Goal: Obtain resource: Download file/media

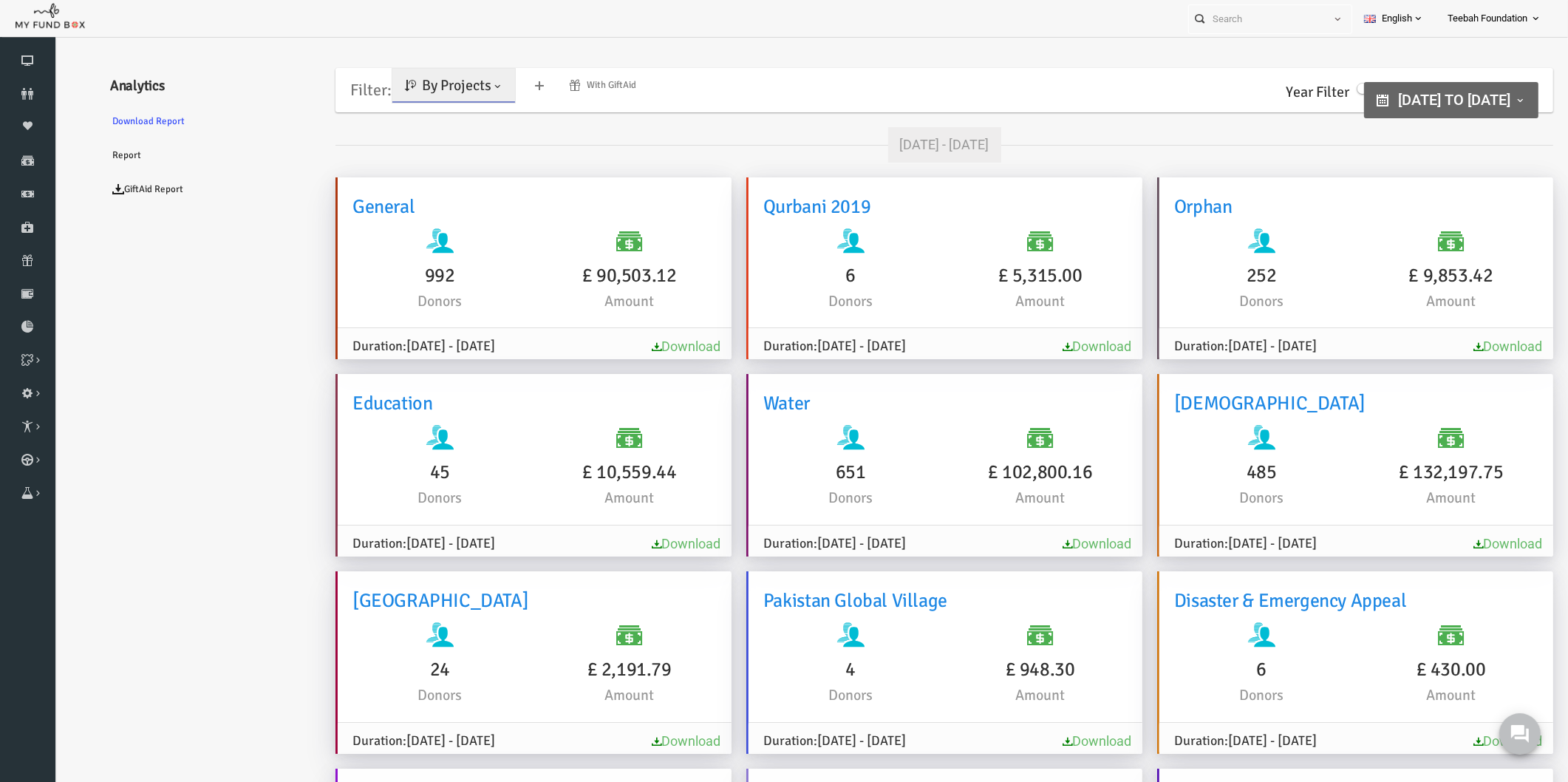
click at [391, 95] on link "By Projects" at bounding box center [423, 85] width 123 height 34
click at [398, 151] on link "By Causes" at bounding box center [425, 150] width 126 height 26
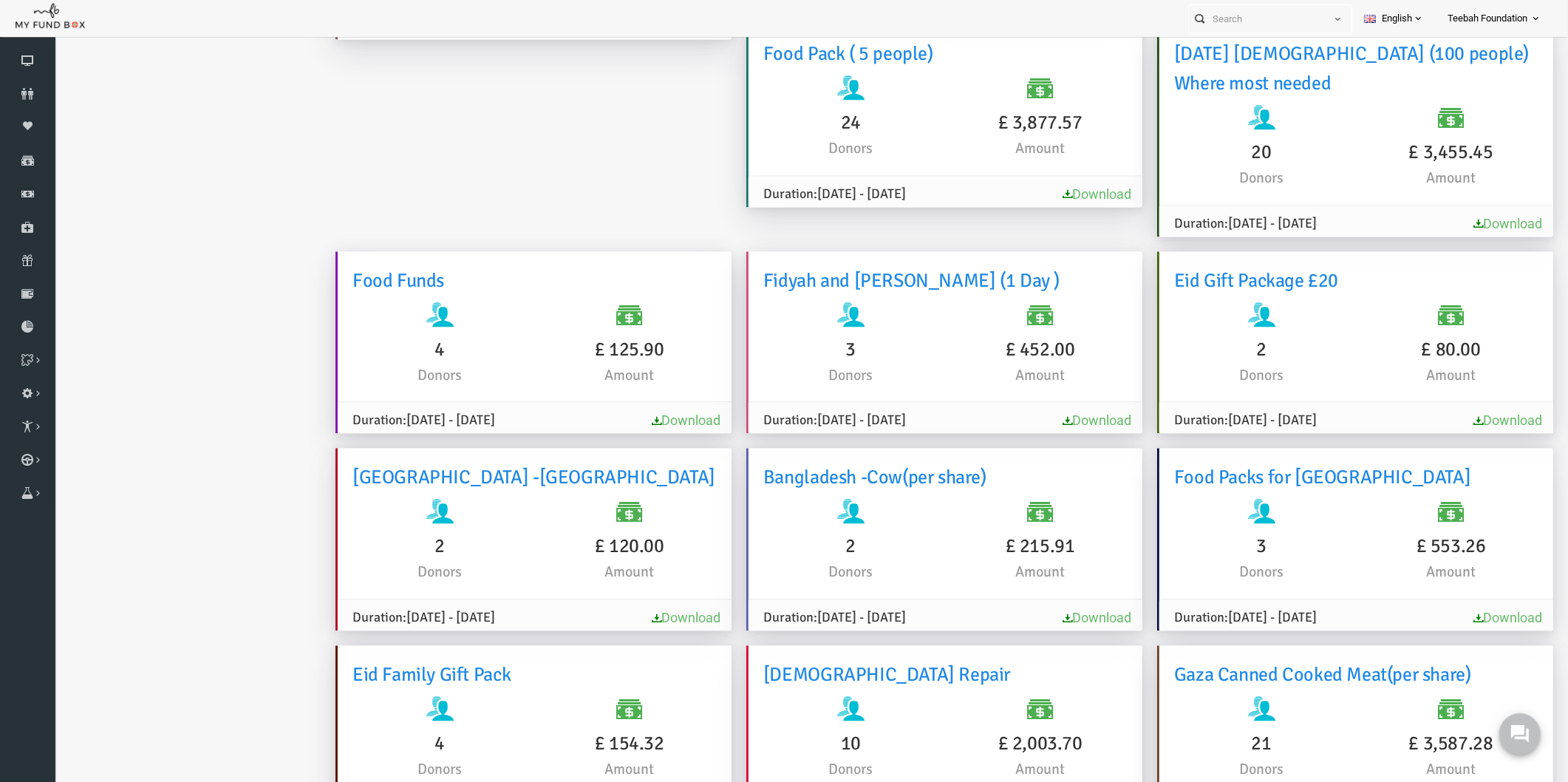
scroll to position [47, 0]
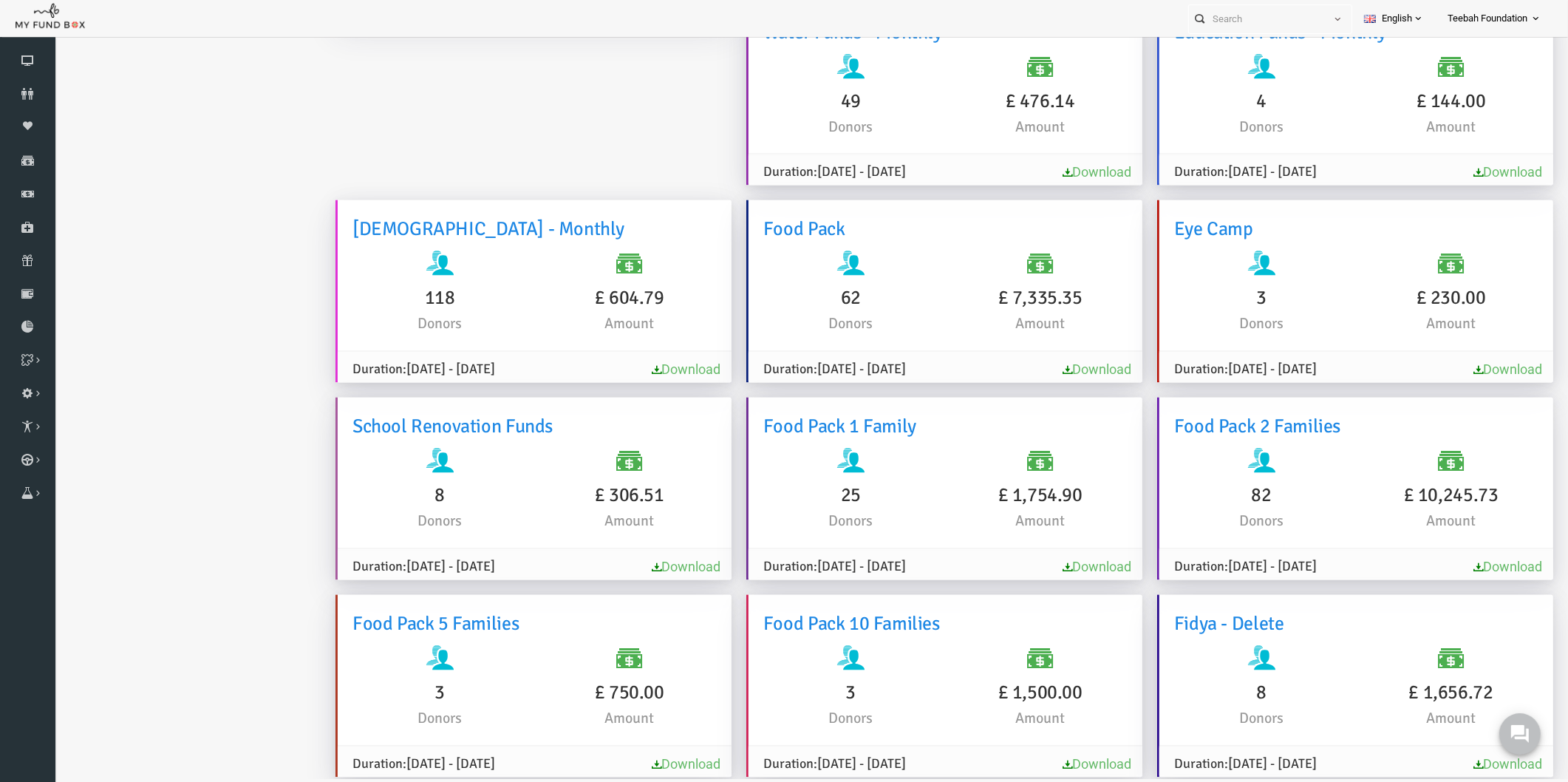
scroll to position [3787, 0]
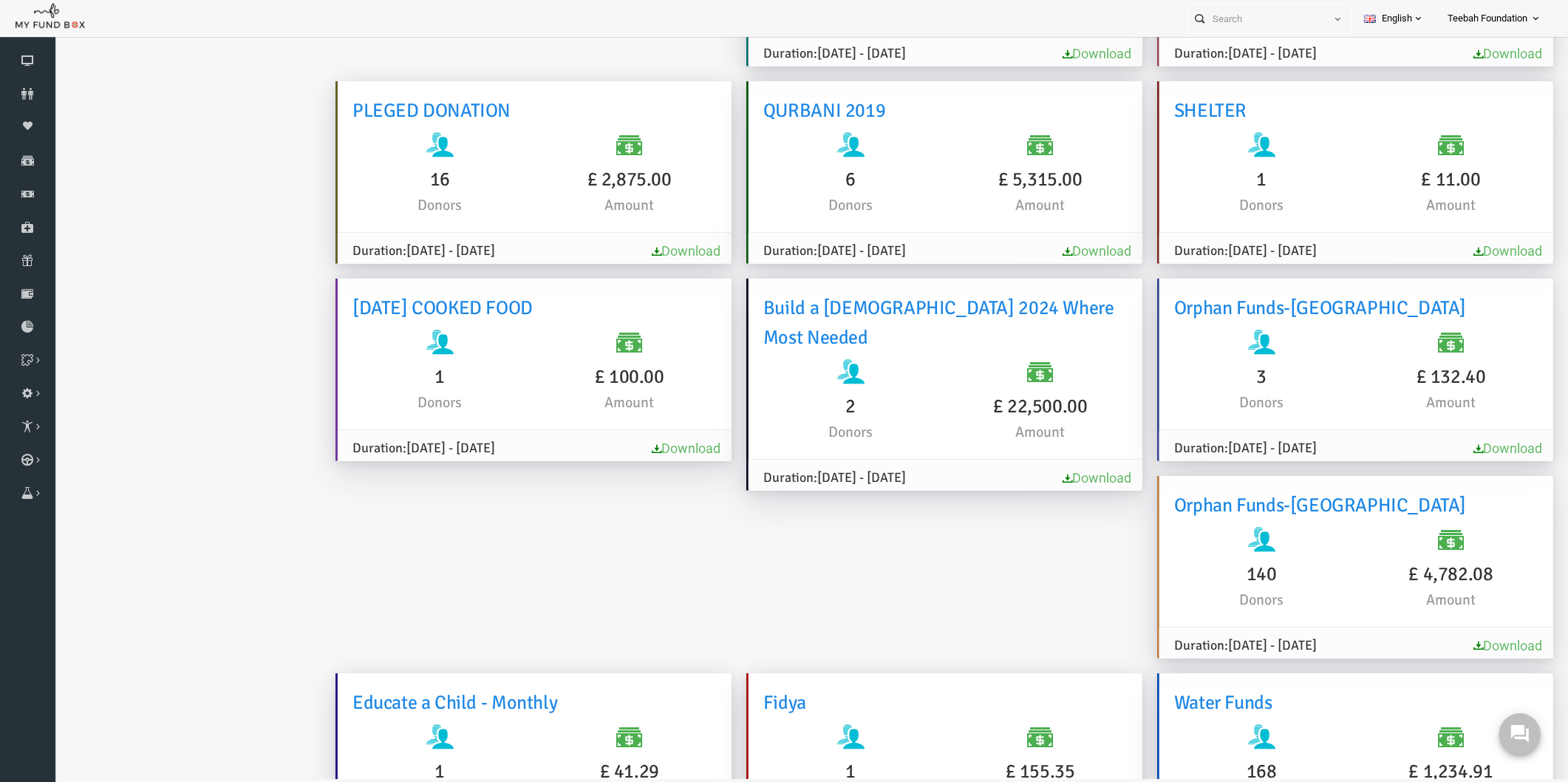
scroll to position [9291, 0]
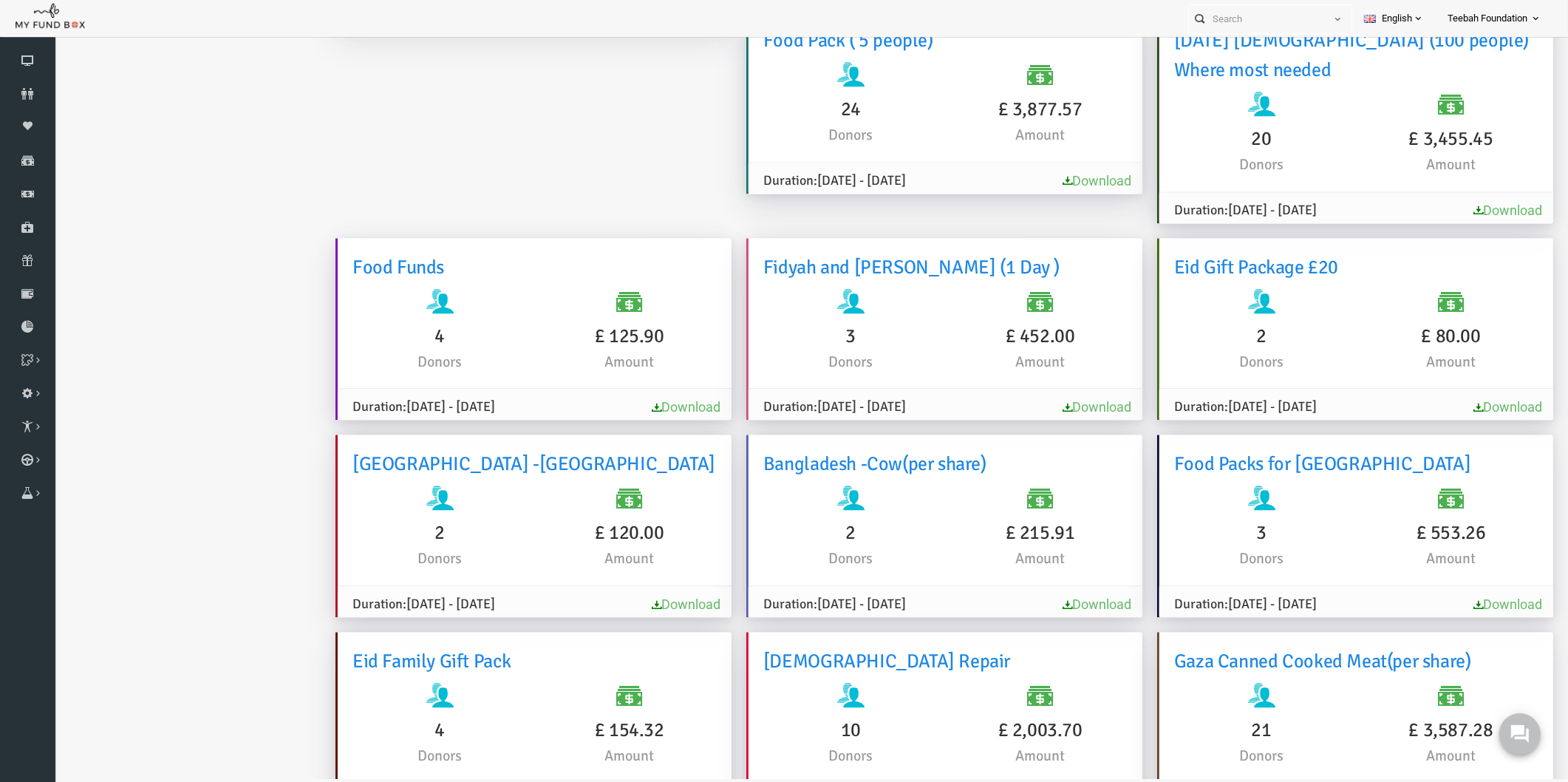
scroll to position [0, 0]
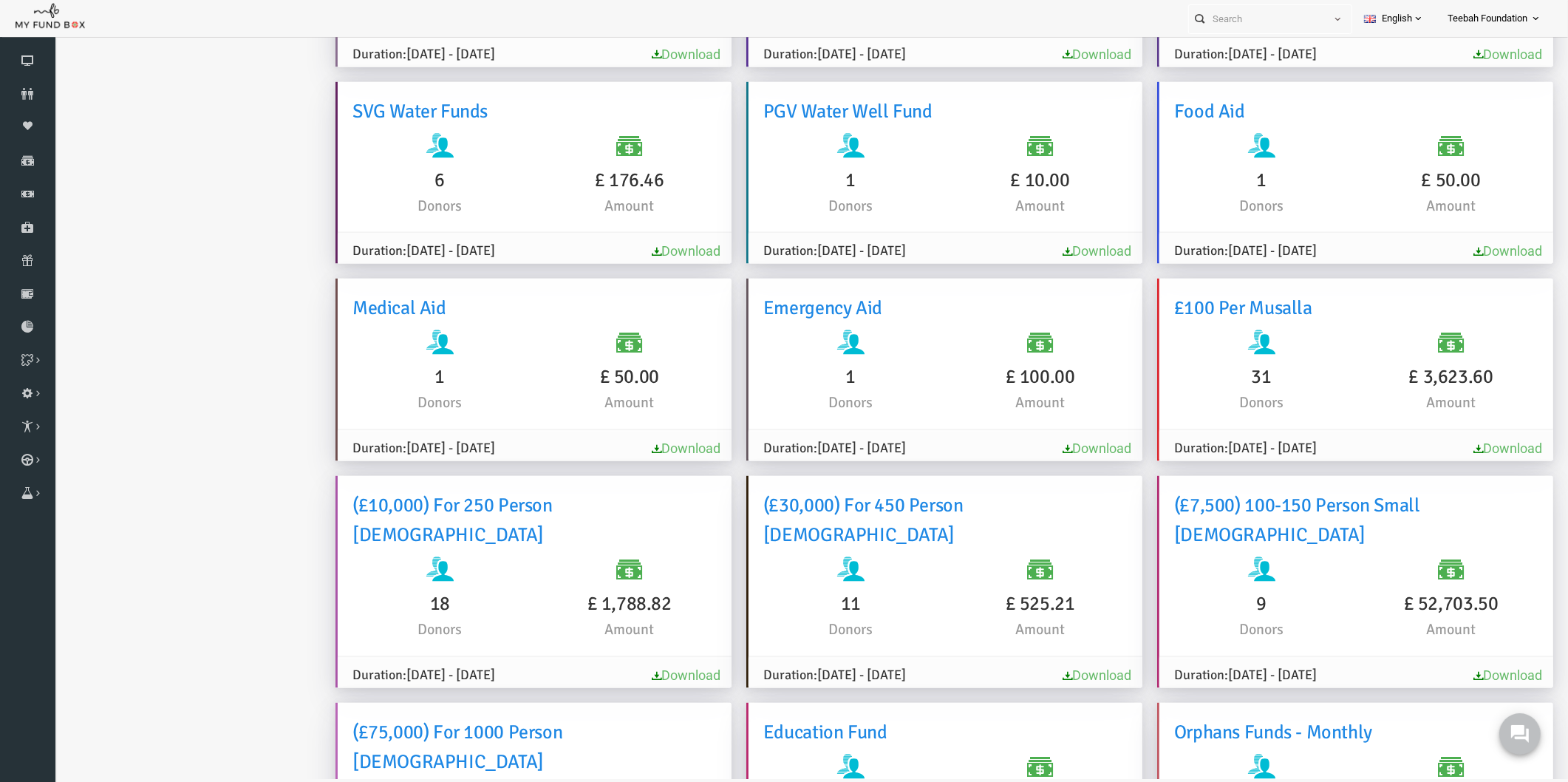
scroll to position [3541, 0]
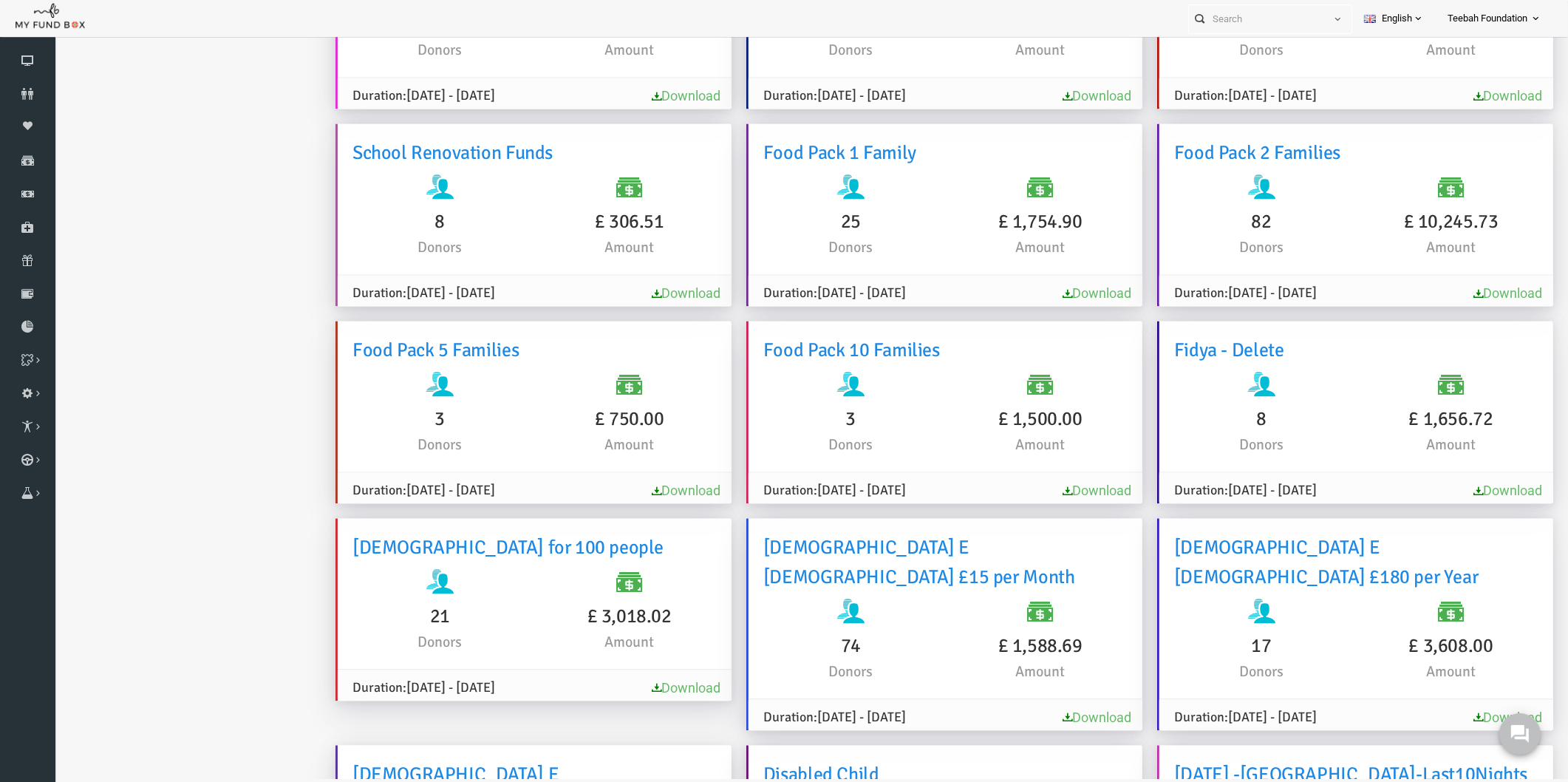
scroll to position [3951, 0]
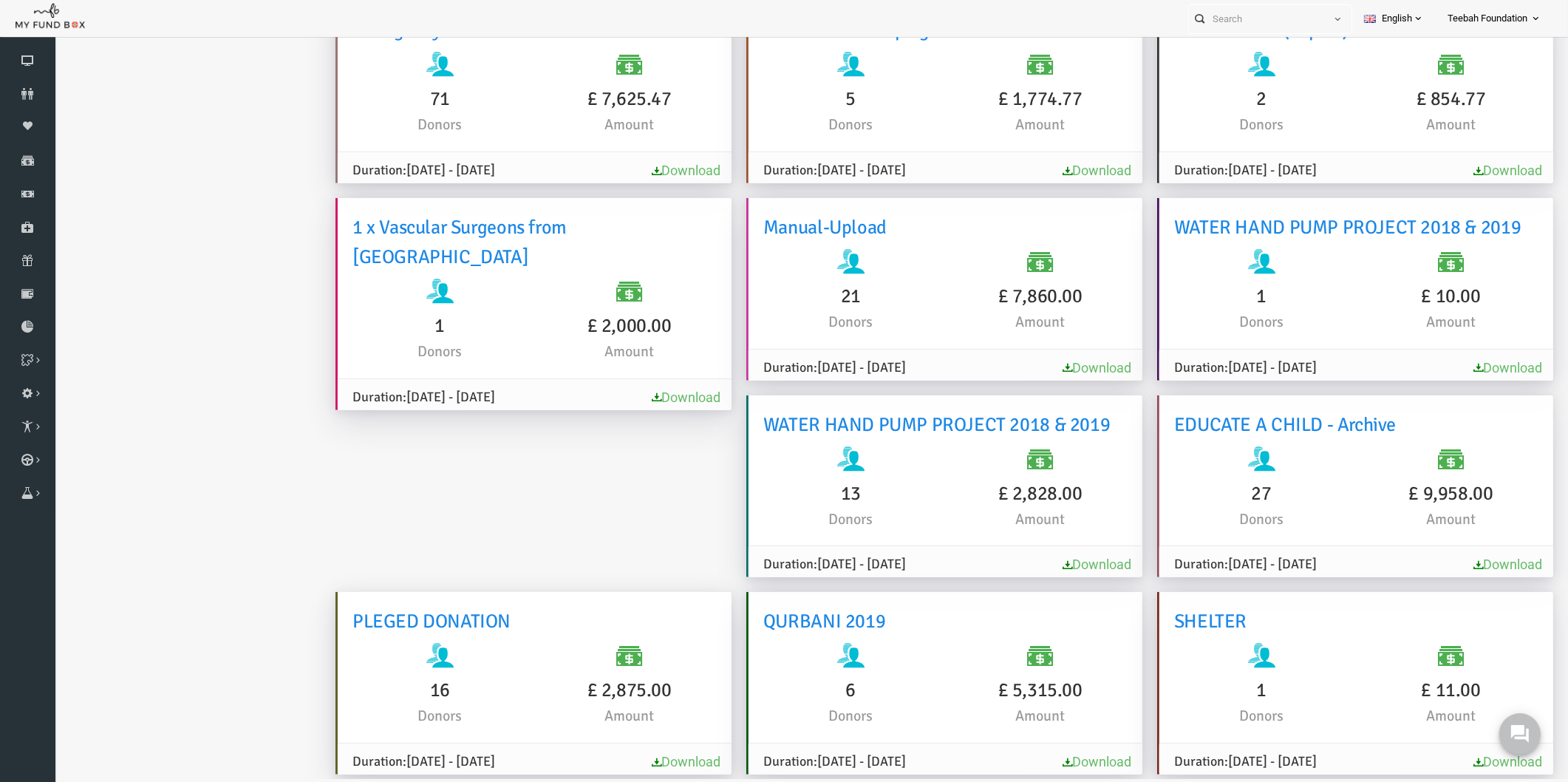
scroll to position [9065, 0]
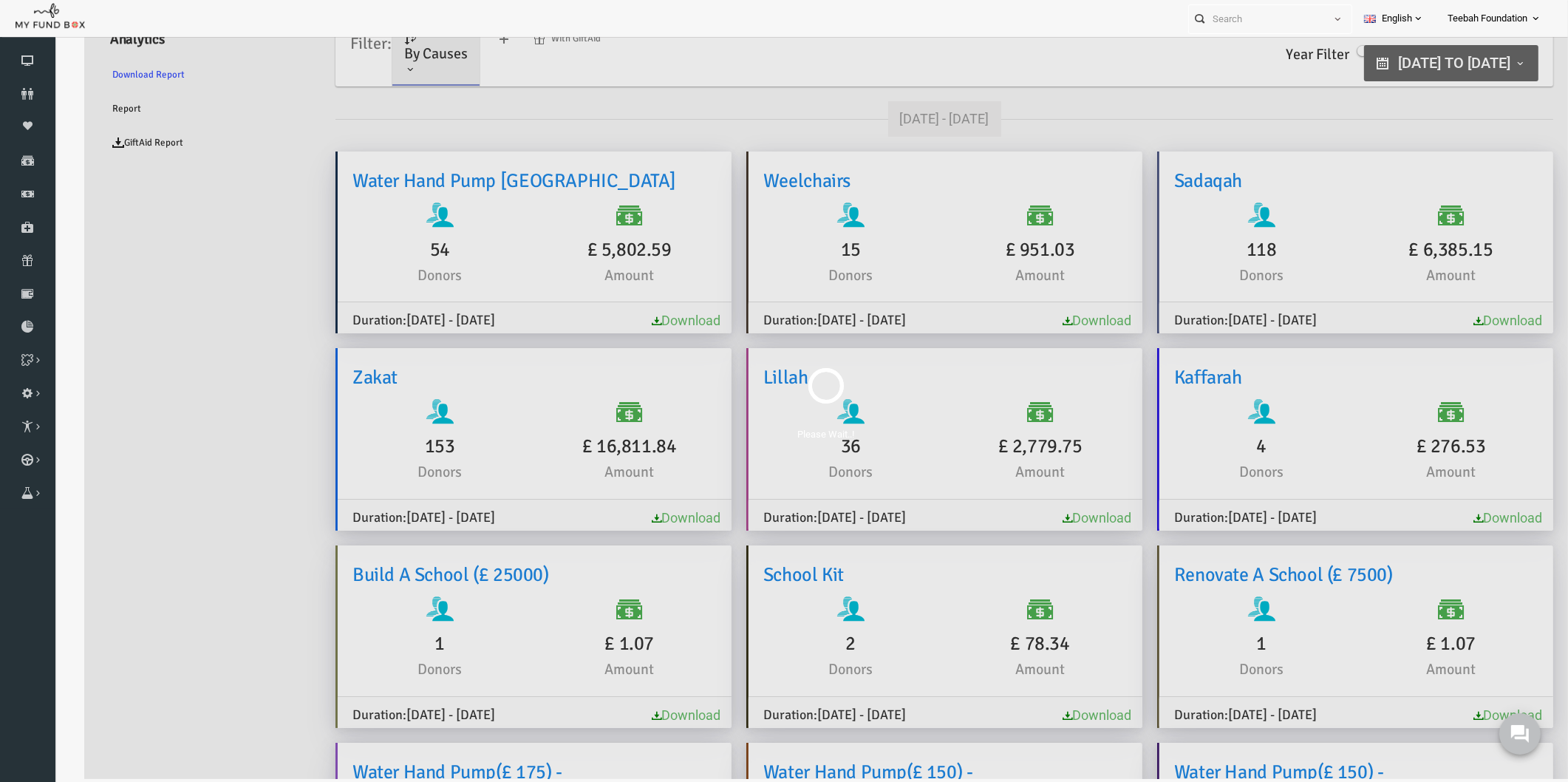
scroll to position [44, 0]
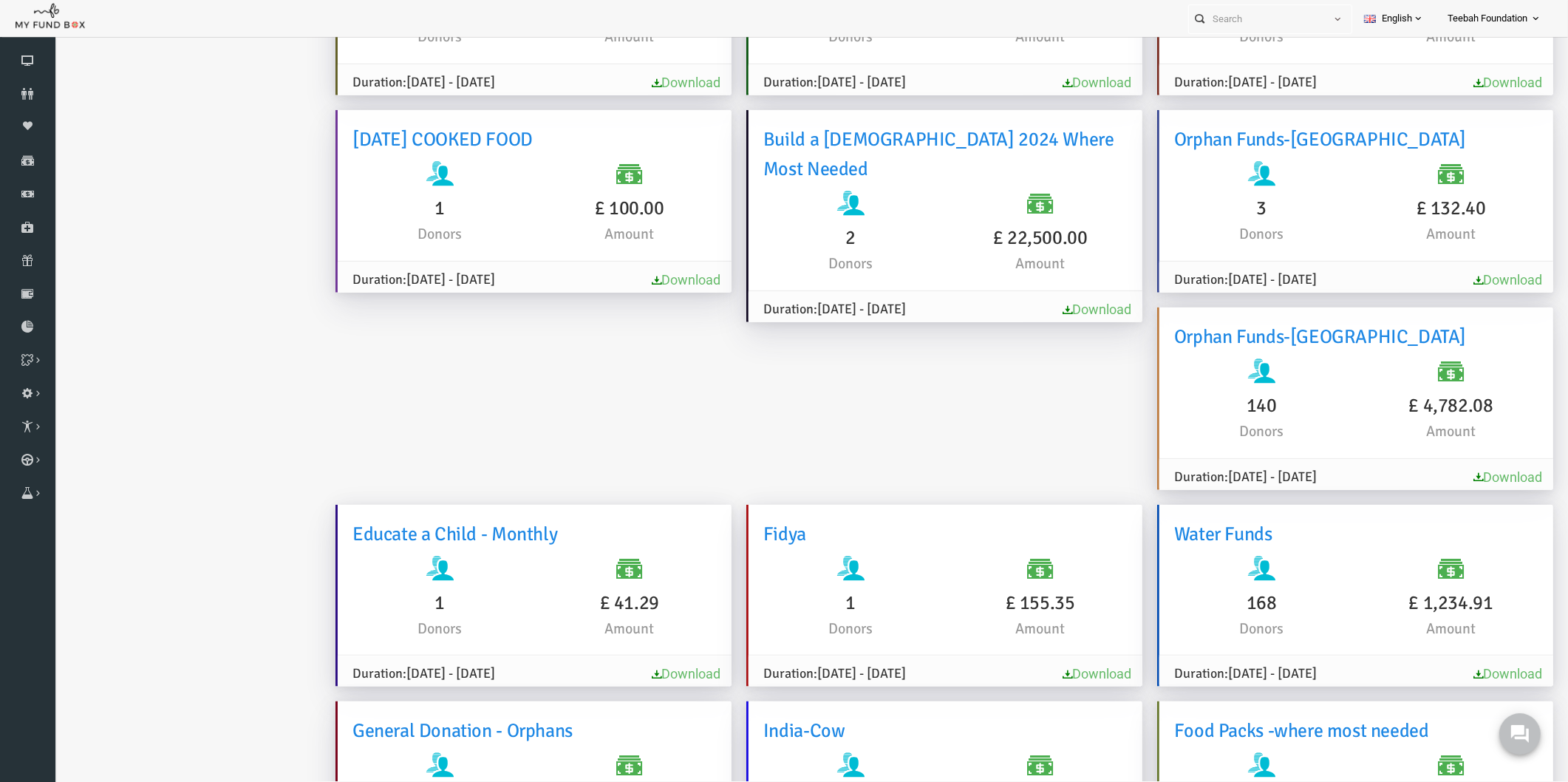
scroll to position [9245, 0]
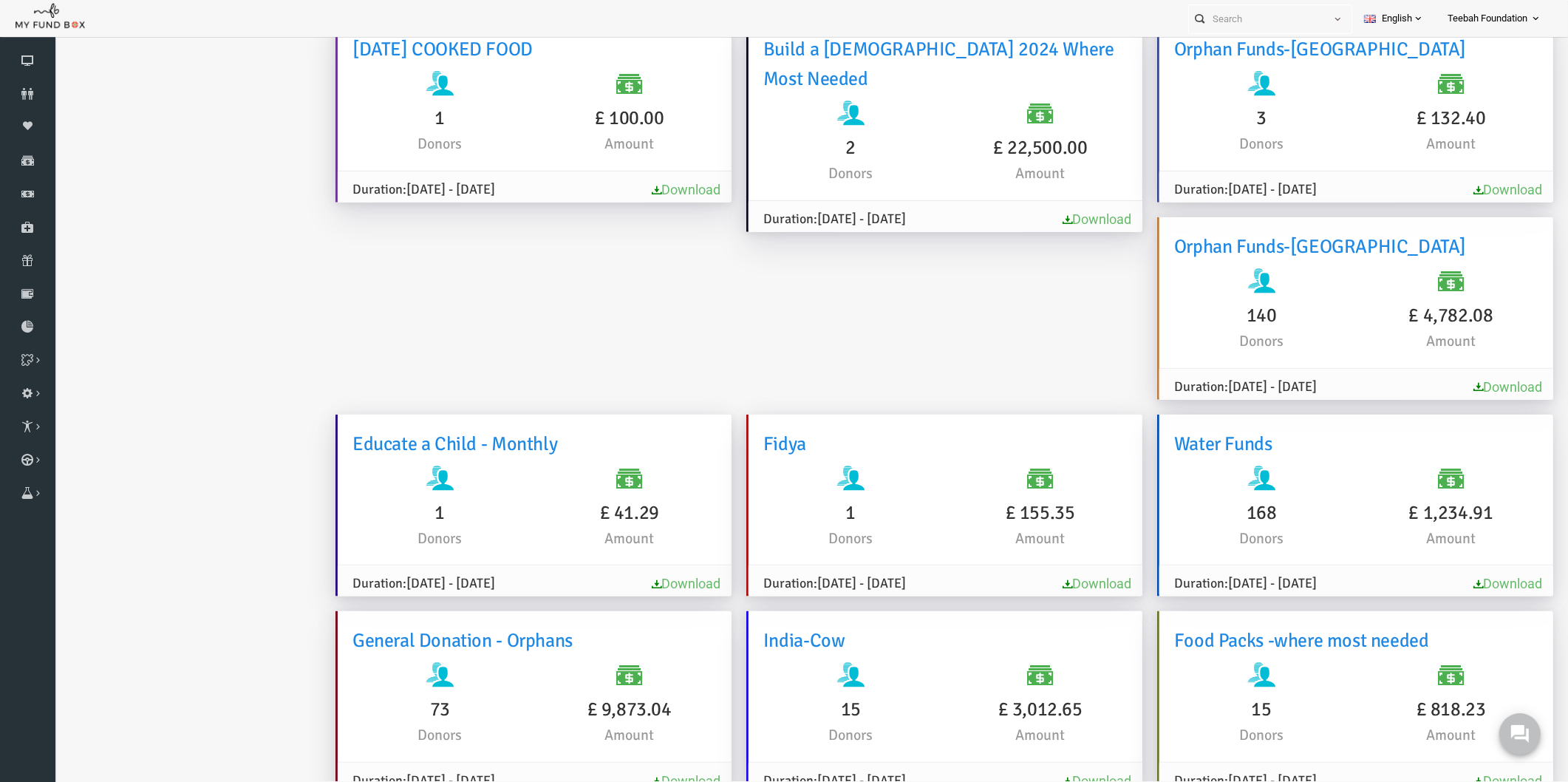
click at [1443, 773] on link "Download" at bounding box center [1477, 780] width 68 height 16
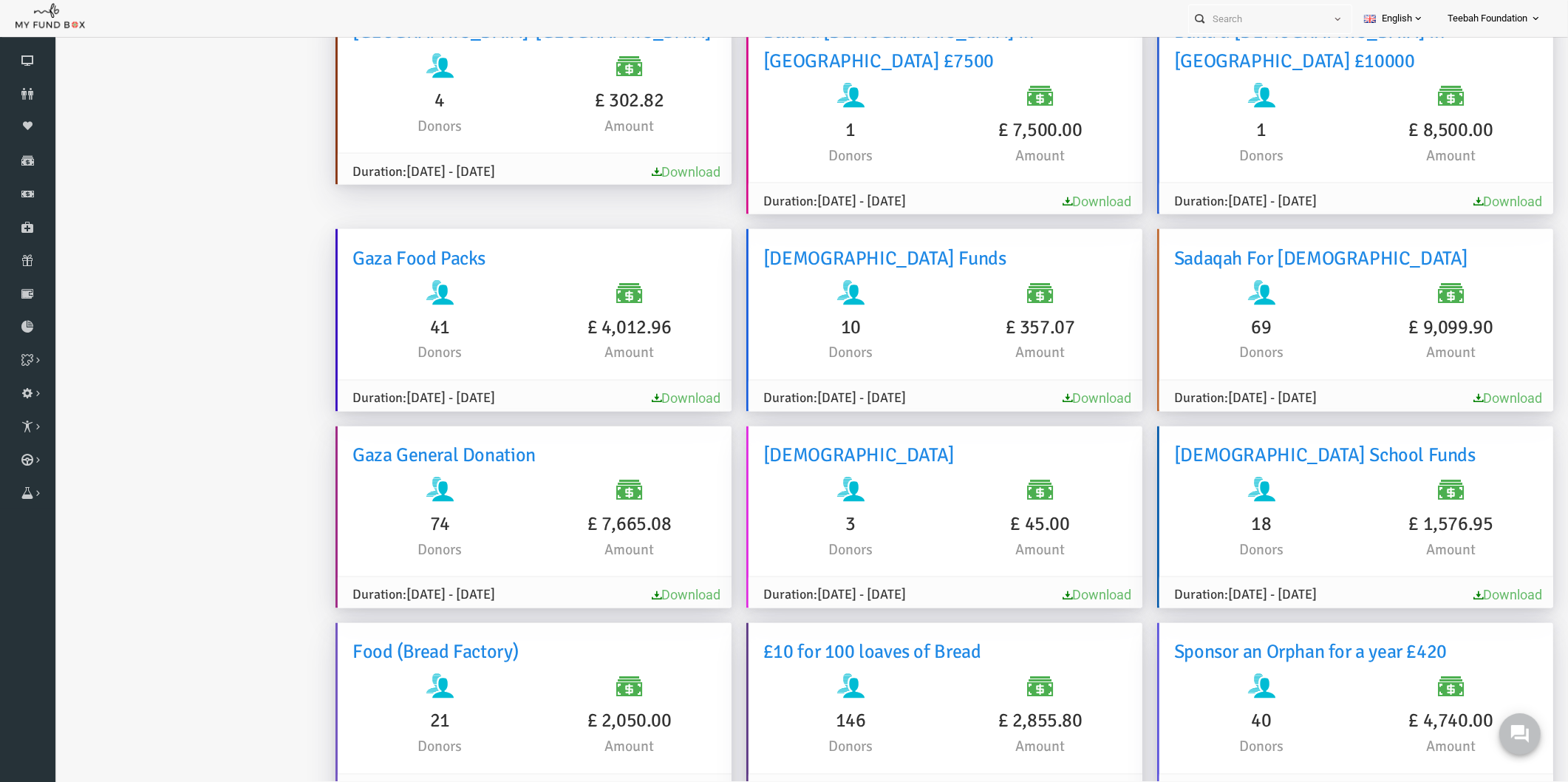
scroll to position [8473, 0]
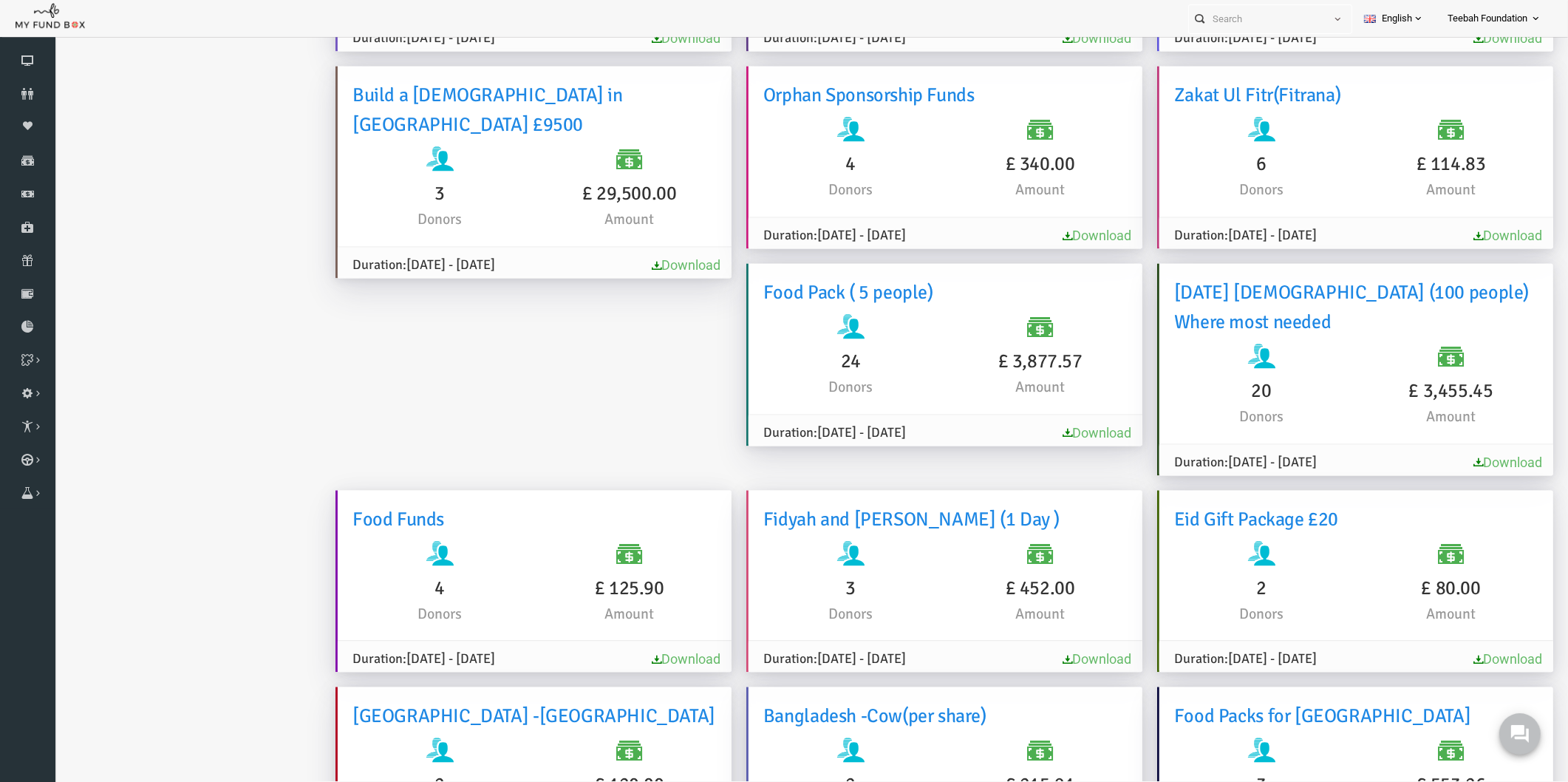
scroll to position [11215, 0]
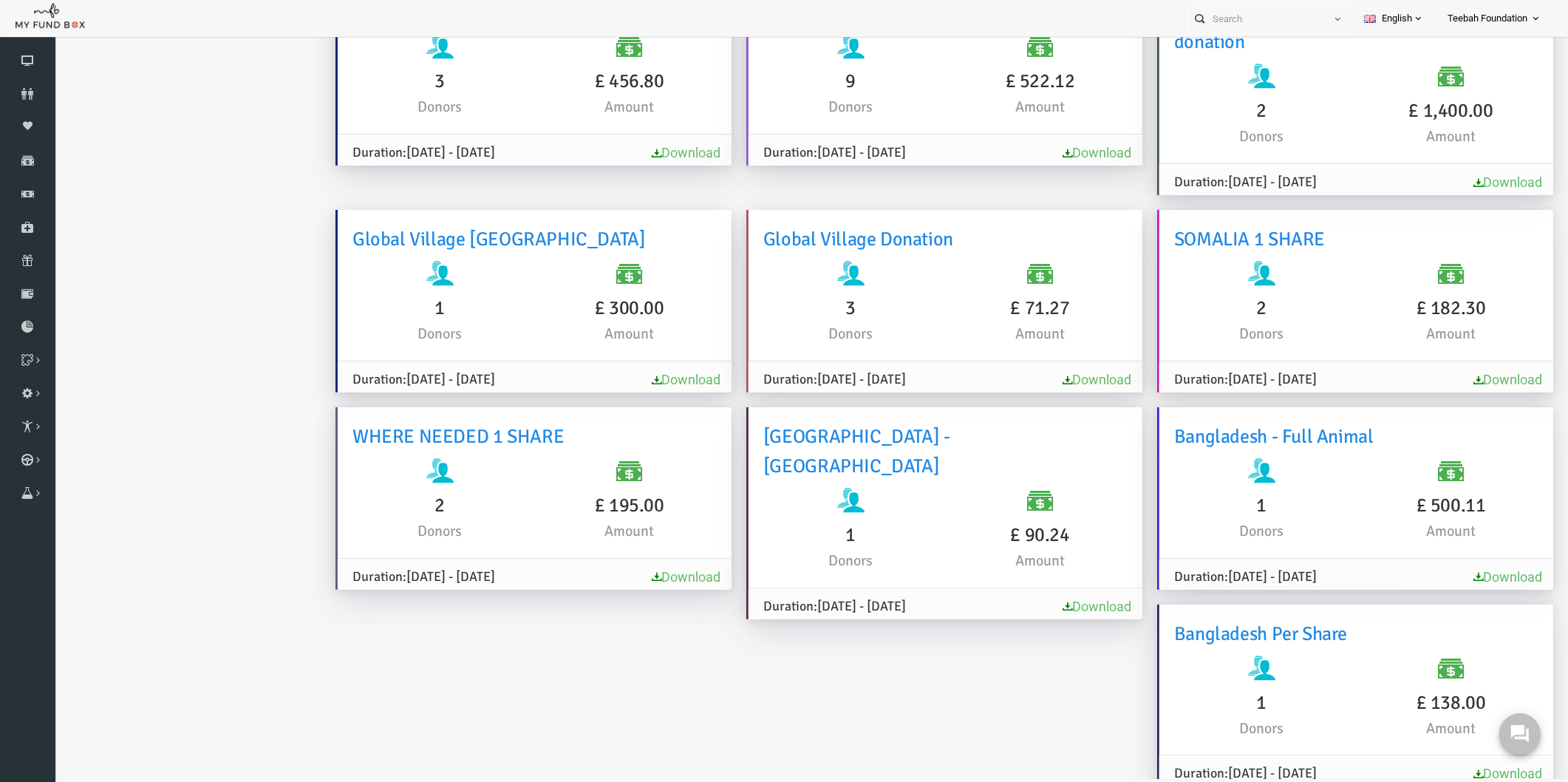
scroll to position [7803, 0]
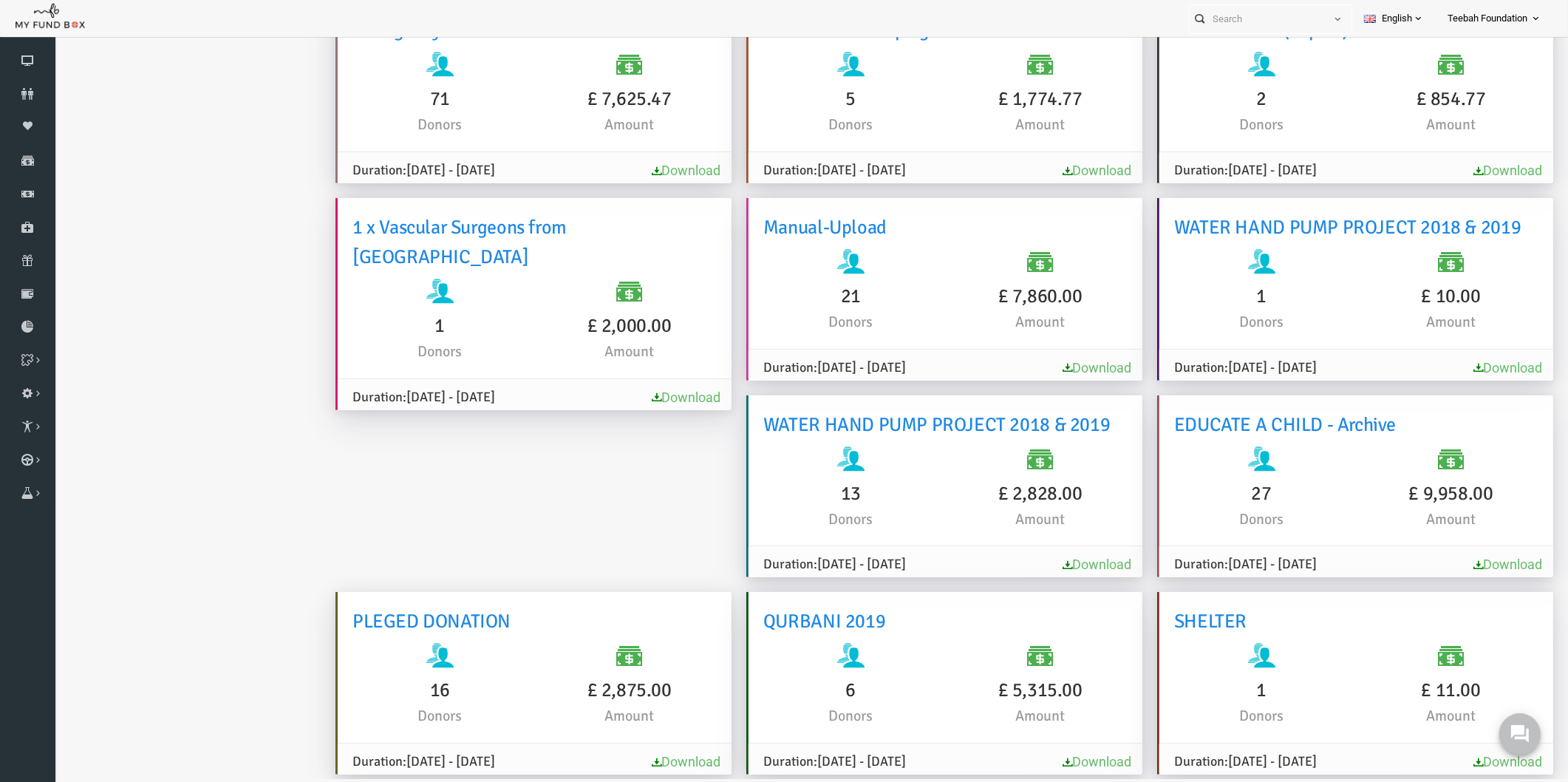
scroll to position [9065, 0]
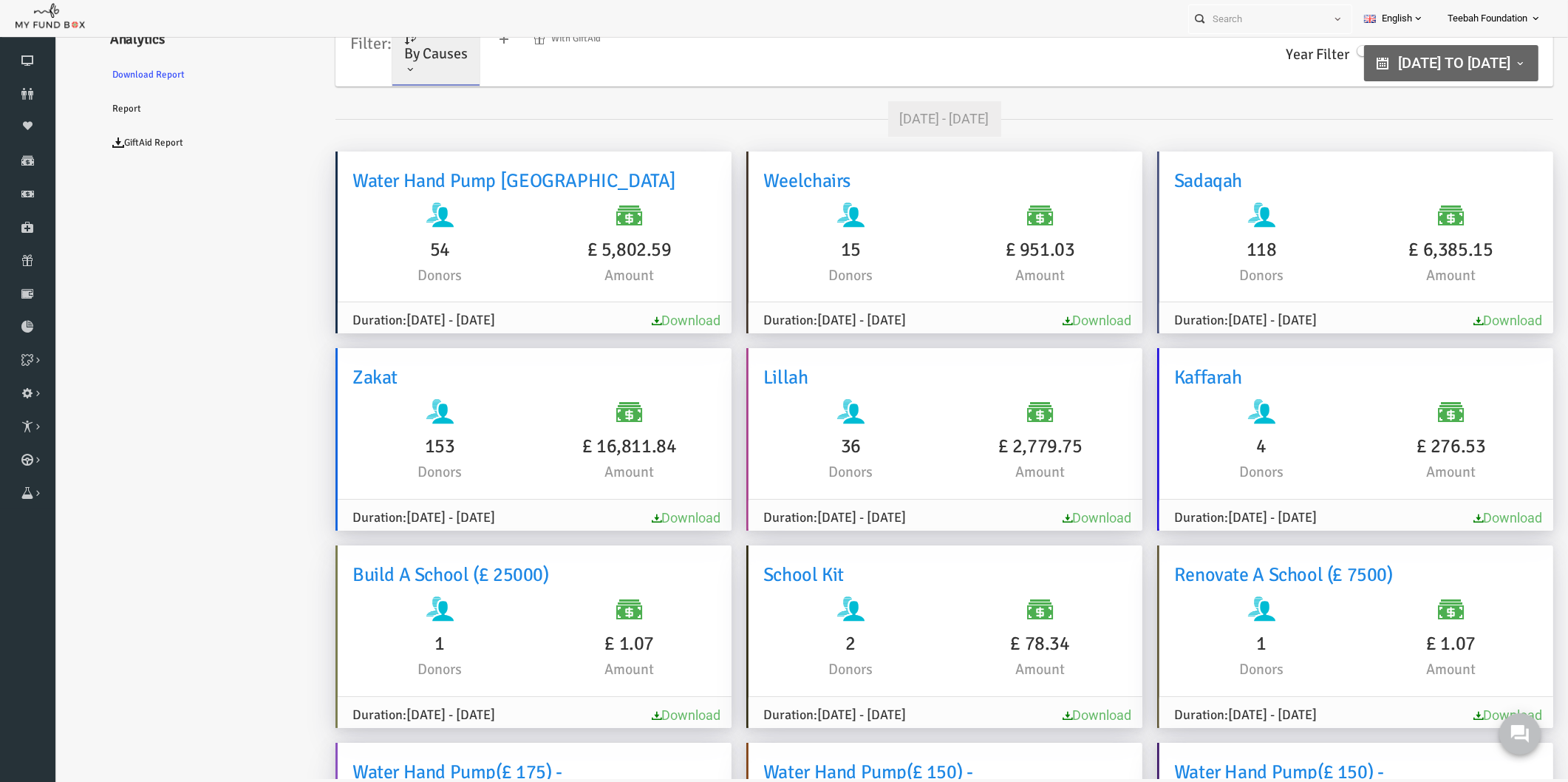
scroll to position [44, 0]
click at [32, 88] on icon at bounding box center [28, 94] width 56 height 12
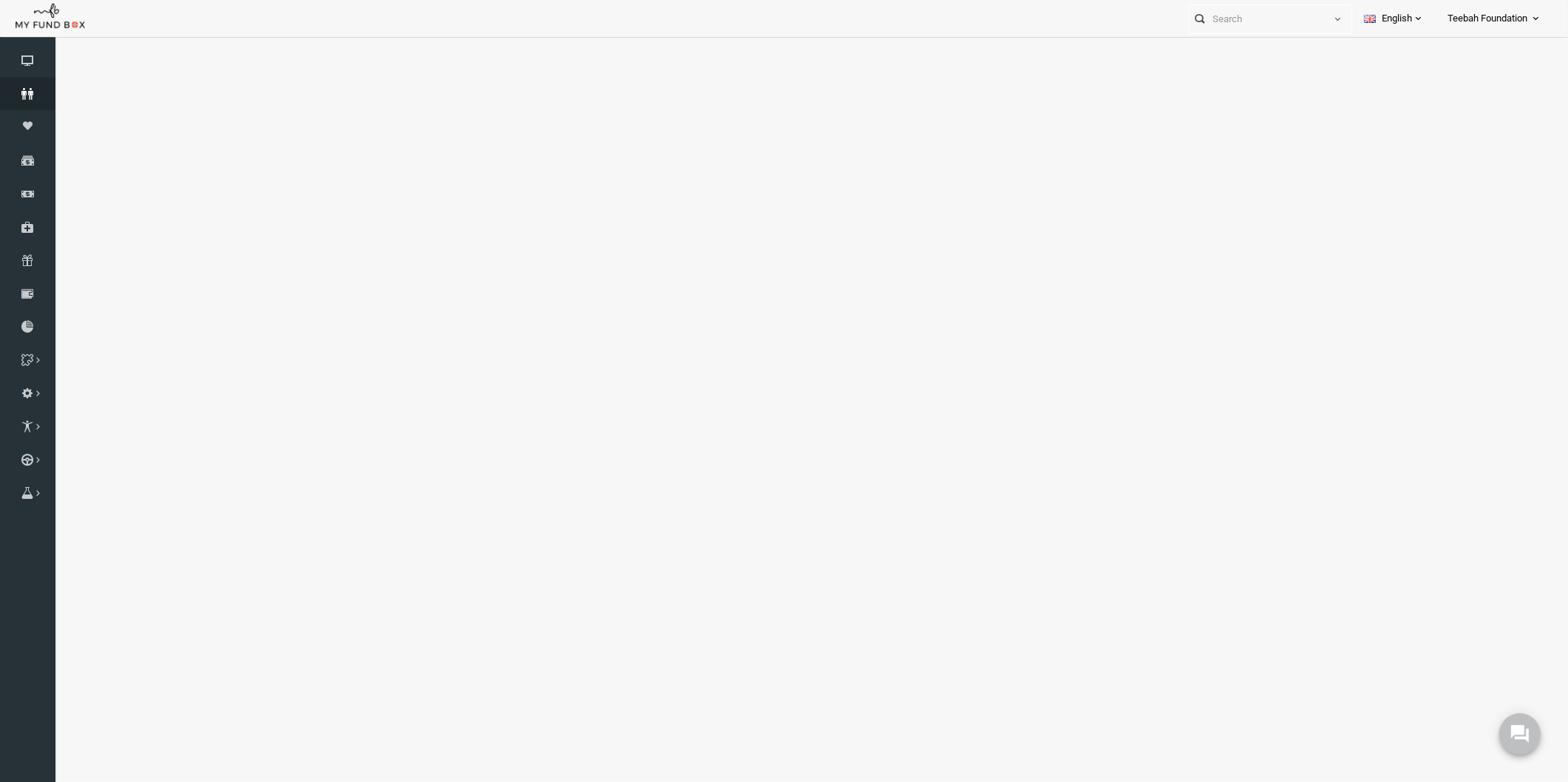
select select "100"
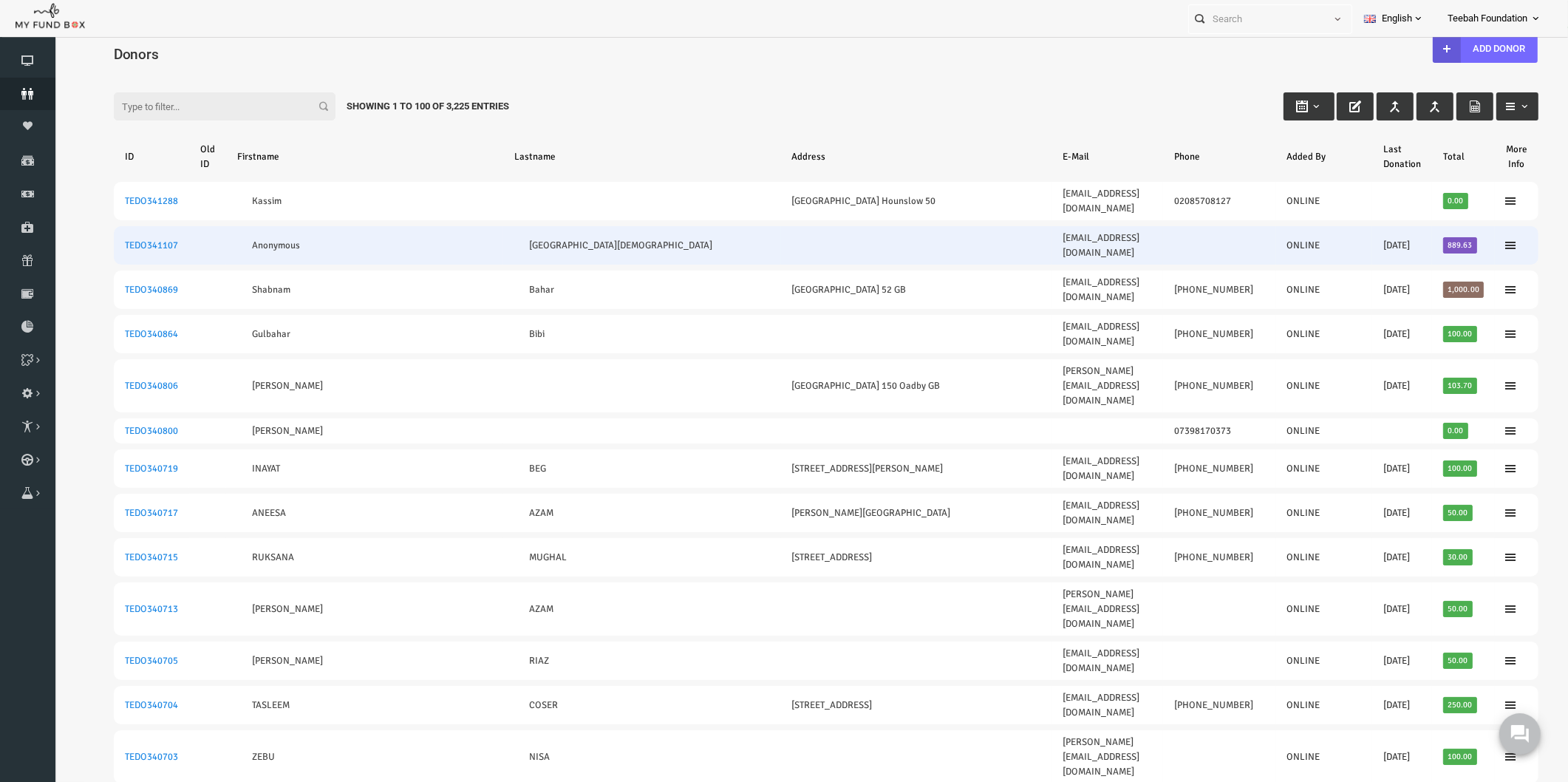
scroll to position [0, 0]
